Goal: Find specific page/section: Find specific page/section

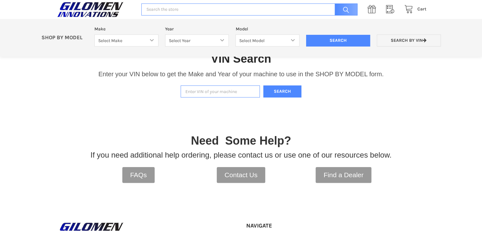
click at [228, 94] on input "Enter VIN of your machine" at bounding box center [220, 92] width 79 height 12
paste input "[US_VEHICLE_IDENTIFICATION_NUMBER]"
type input "[US_VEHICLE_IDENTIFICATION_NUMBER]"
click at [289, 93] on button "Search" at bounding box center [282, 92] width 38 height 12
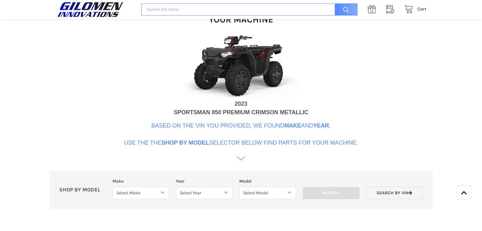
scroll to position [228, 0]
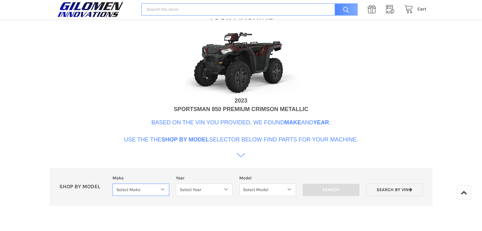
click at [146, 187] on select "Select Make Bobcat UTV Gravely UTV ACE 900 RANGER 570 Ranger 700 / 800 RANGER 9…" at bounding box center [140, 190] width 57 height 12
click at [195, 192] on select "Select Year" at bounding box center [204, 190] width 57 height 12
drag, startPoint x: 243, startPoint y: 139, endPoint x: 276, endPoint y: 138, distance: 33.3
click at [258, 137] on p "Based on the VIN you provided, we found Make and Year . Use the the Shop By Mod…" at bounding box center [241, 132] width 234 height 26
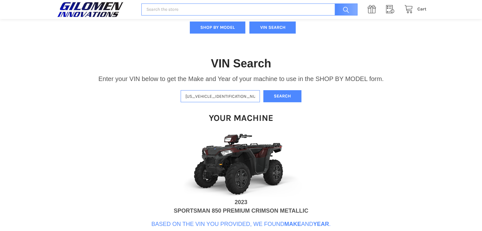
scroll to position [225, 0]
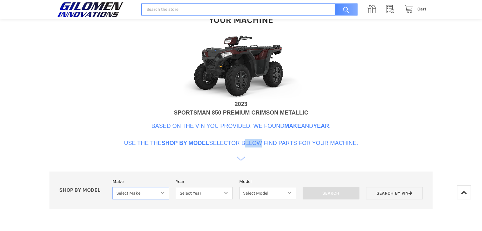
click at [157, 196] on select "Select Make Bobcat UTV Gravely UTV ACE 900 RANGER 570 Ranger 700 / 800 RANGER 9…" at bounding box center [140, 193] width 57 height 12
select select "353"
click at [112, 187] on select "Select Make Bobcat UTV Gravely UTV ACE 900 RANGER 570 Ranger 700 / 800 RANGER 9…" at bounding box center [140, 193] width 57 height 12
click at [202, 194] on select "Select Year [DATE] 2017 2018 2019 2020 2021 2022 2023 2024 2025" at bounding box center [204, 193] width 57 height 12
select select "649"
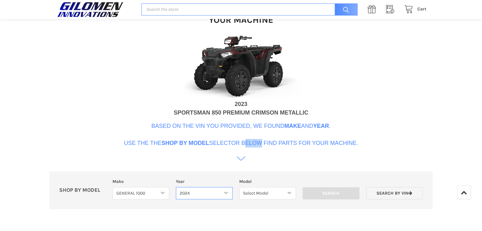
click at [176, 187] on select "Select Year [DATE] 2017 2018 2019 2020 2021 2022 2023 2024 2025" at bounding box center [204, 193] width 57 height 12
click at [253, 190] on select "Select Model GENERAL 1000 GENERAL 1000 XP GENERAL 1000 XP 4" at bounding box center [267, 193] width 59 height 12
select select "653"
click at [238, 187] on select "Select Model GENERAL 1000 GENERAL 1000 XP GENERAL 1000 XP 4" at bounding box center [267, 193] width 59 height 12
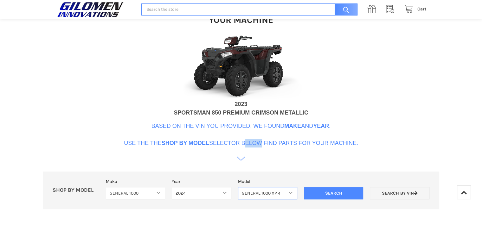
click at [279, 192] on select "Select Model GENERAL 1000 GENERAL 1000 XP GENERAL 1000 XP 4" at bounding box center [267, 193] width 59 height 12
click at [329, 191] on input "Search" at bounding box center [333, 194] width 59 height 12
